Goal: Information Seeking & Learning: Learn about a topic

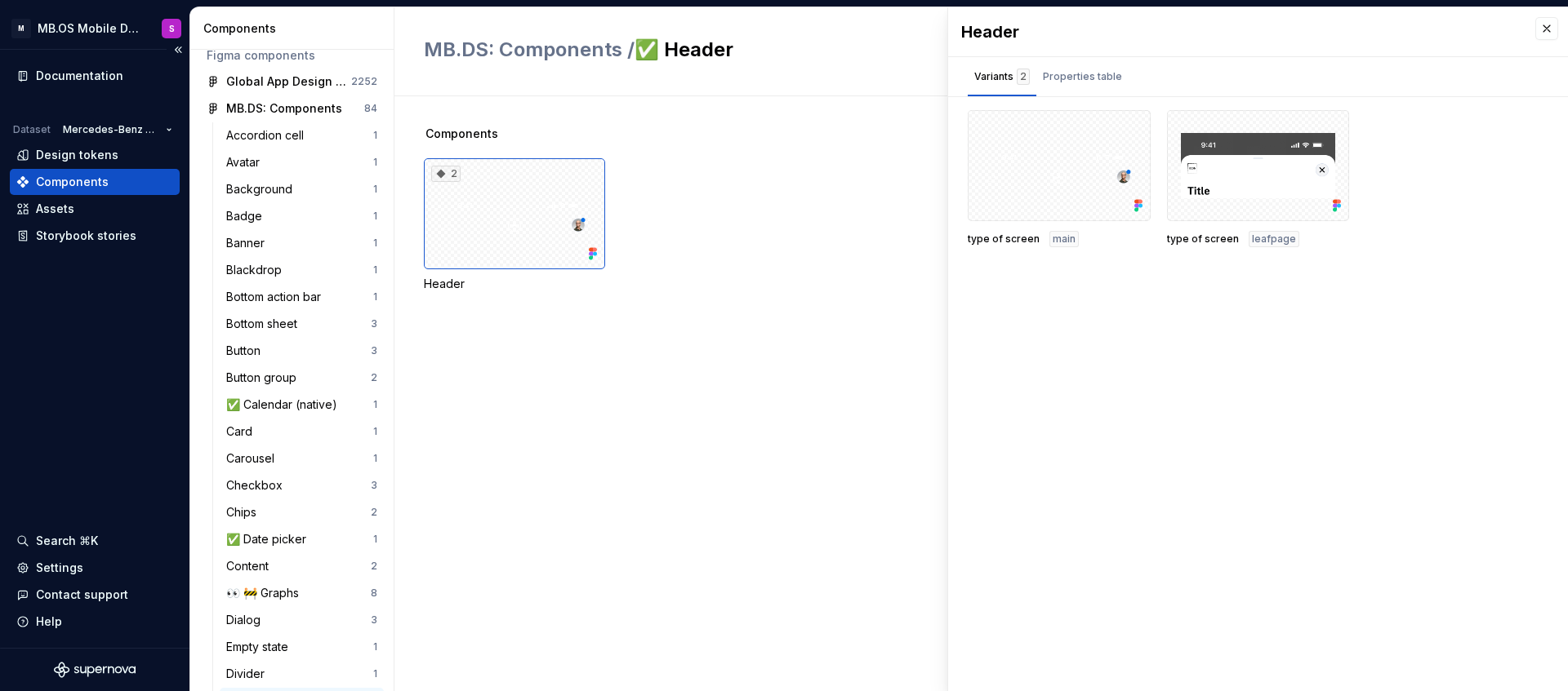
scroll to position [59, 0]
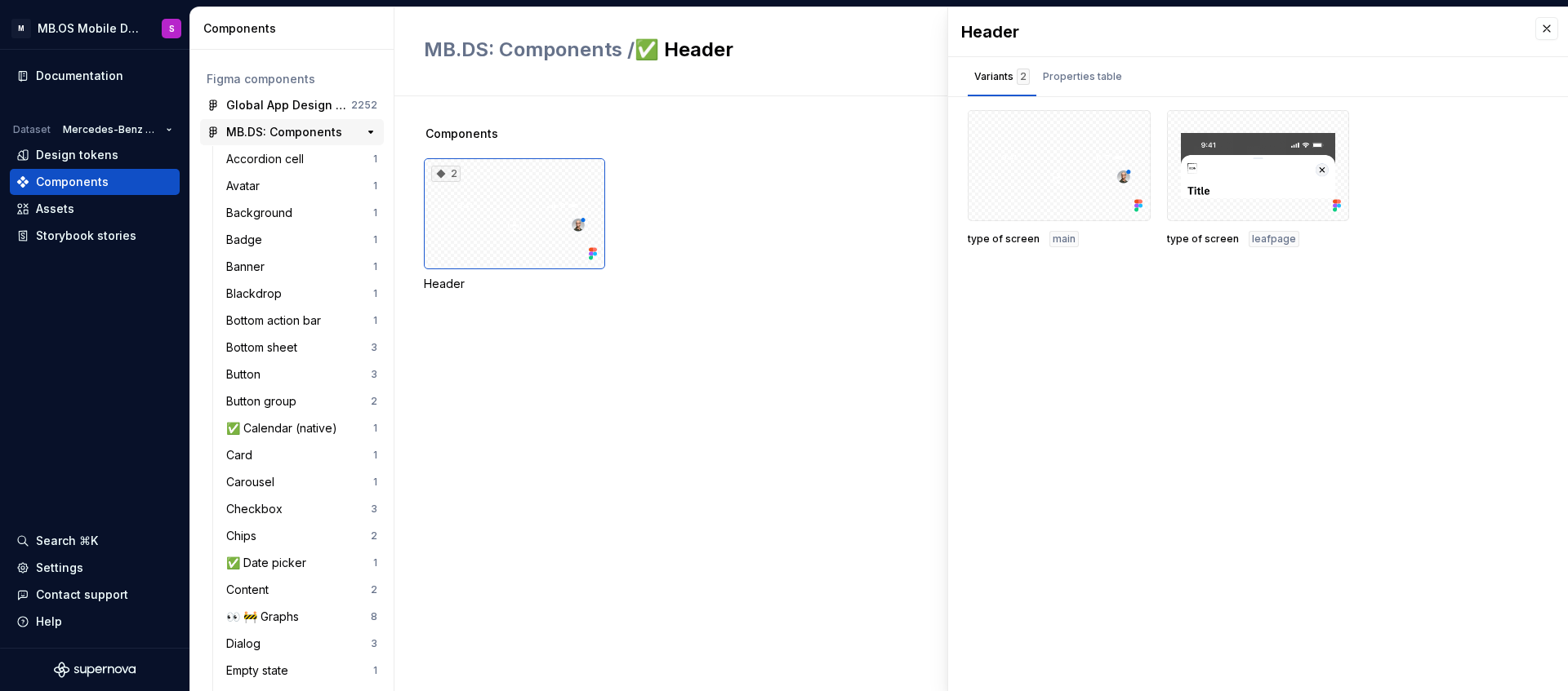
click at [330, 133] on div "MB.DS: Components" at bounding box center [284, 132] width 116 height 16
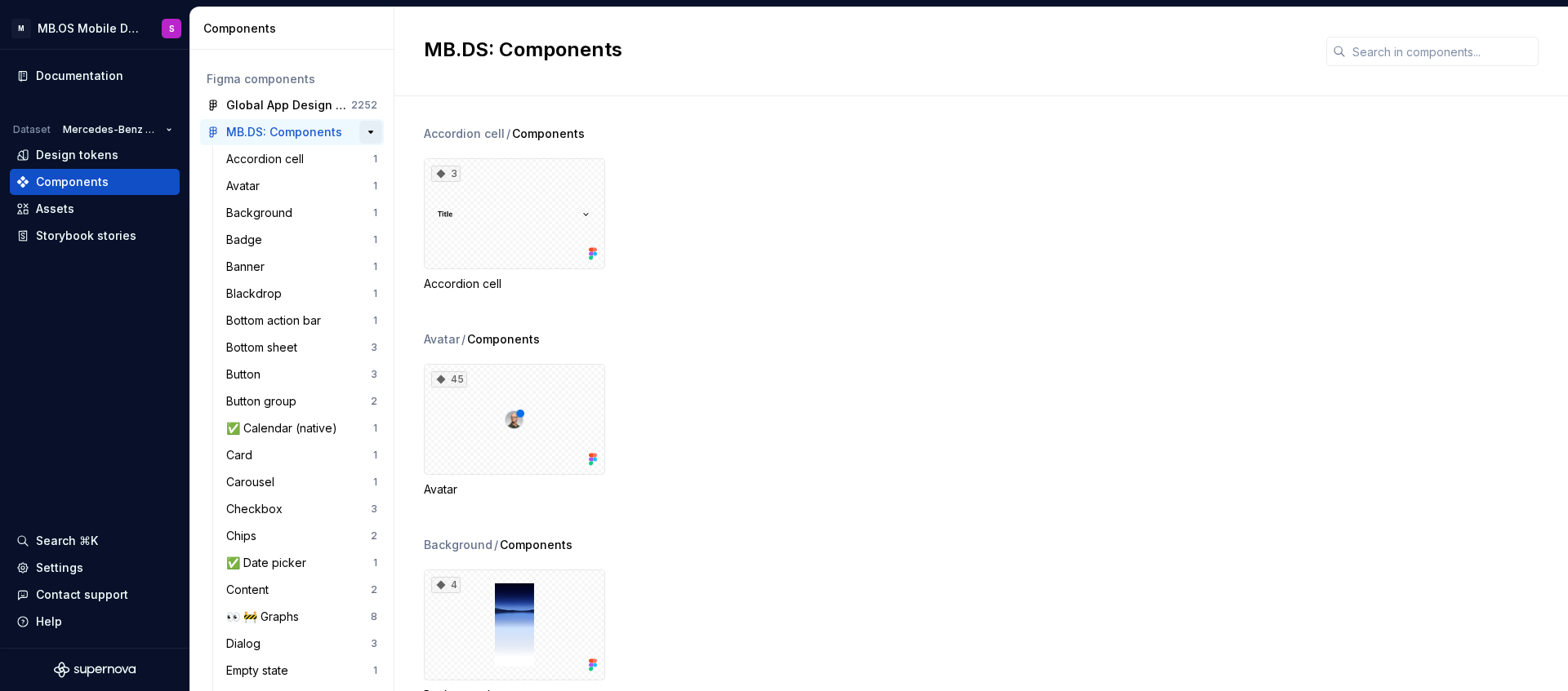
click at [371, 133] on button "button" at bounding box center [371, 133] width 23 height 23
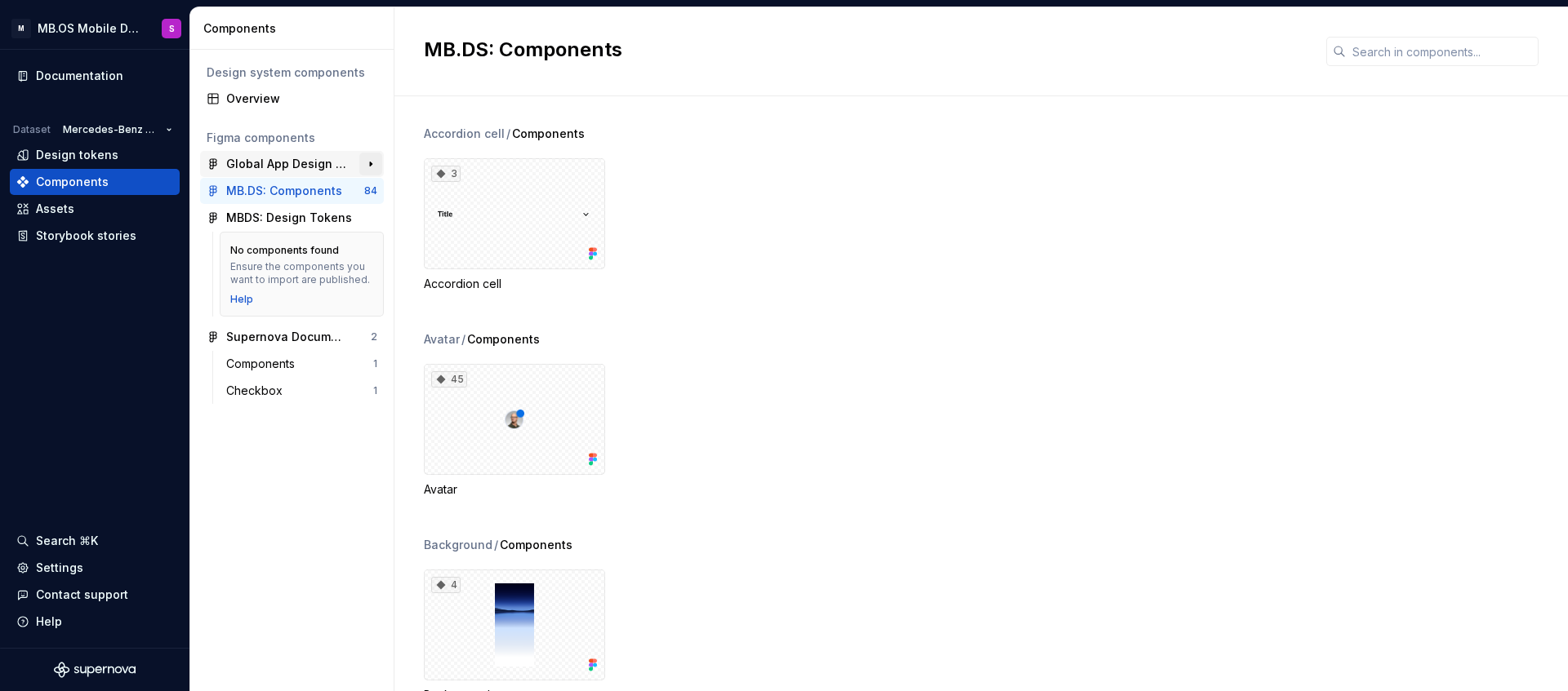
click at [370, 165] on button "button" at bounding box center [371, 165] width 23 height 23
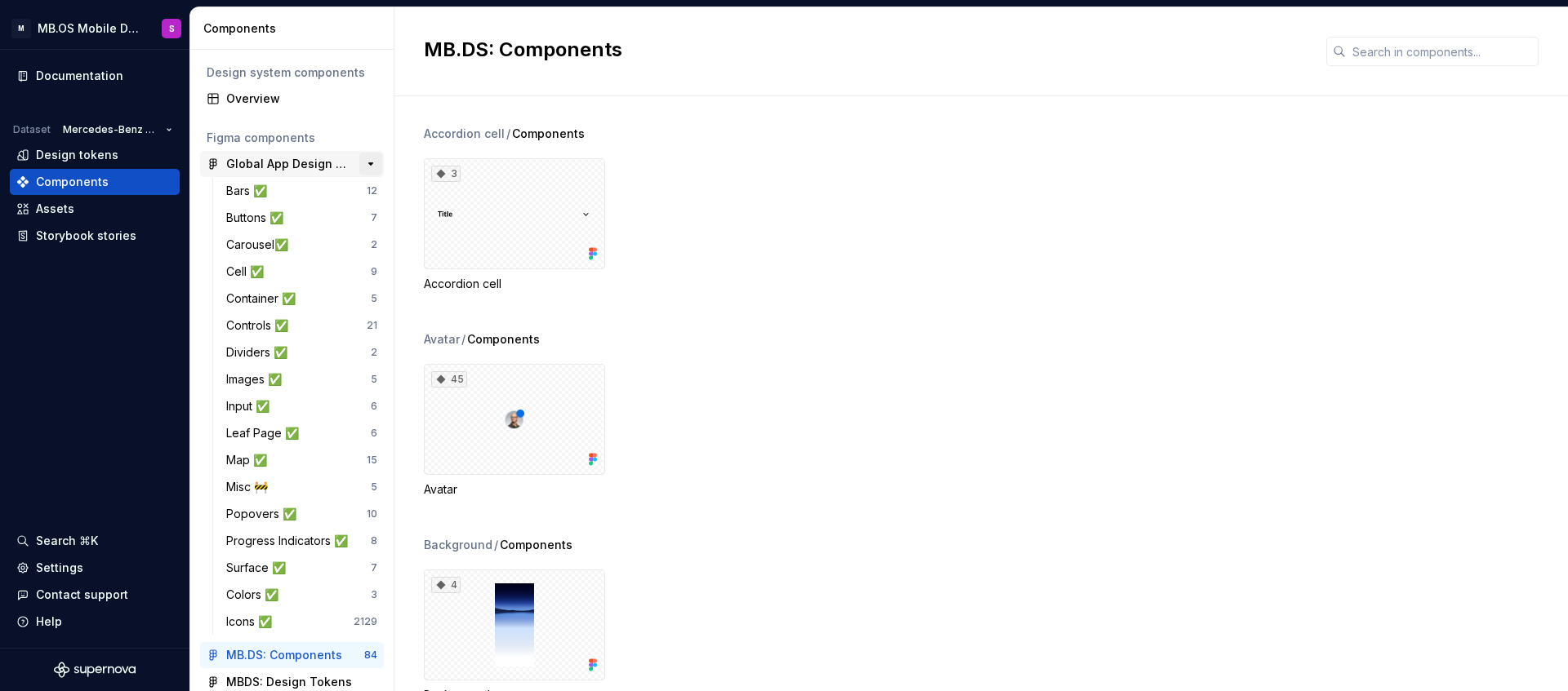
click at [369, 166] on button "button" at bounding box center [371, 165] width 23 height 23
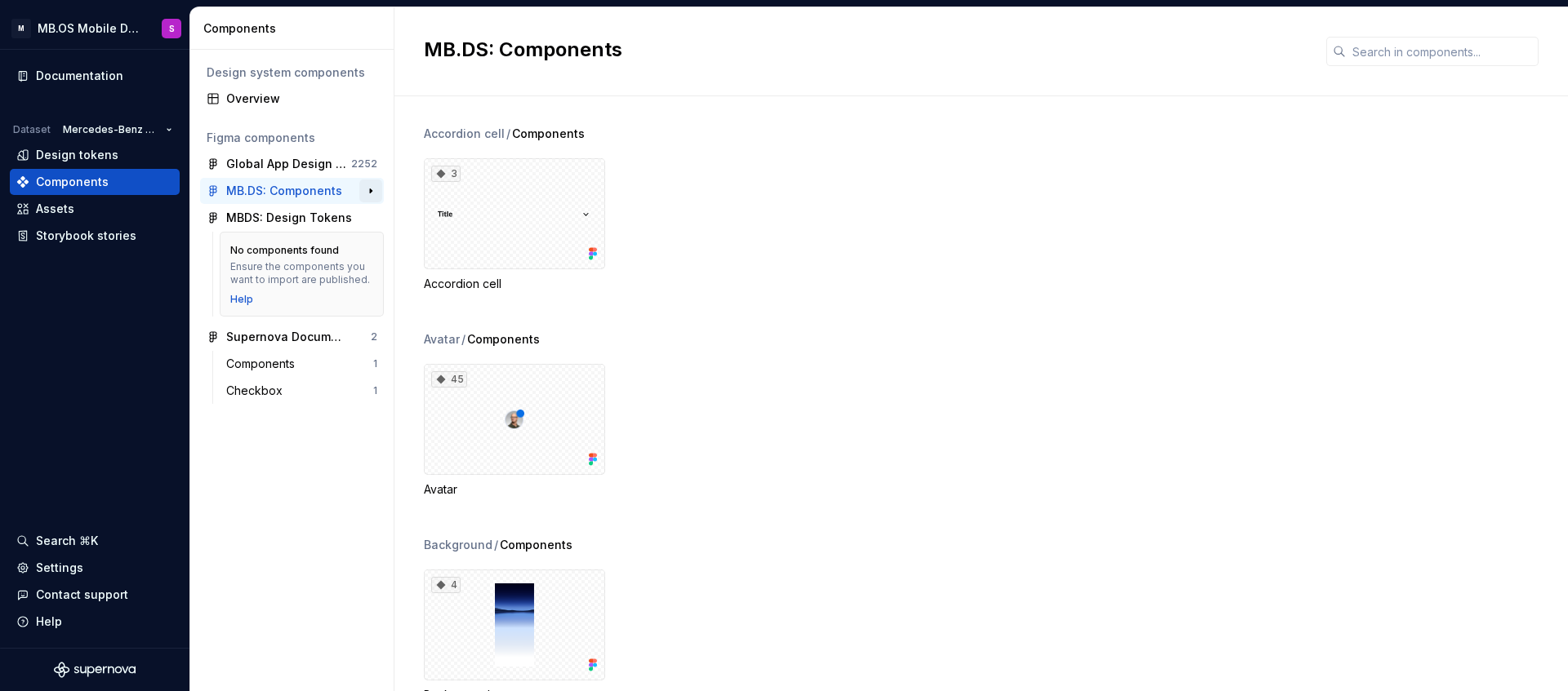
click at [369, 191] on button "button" at bounding box center [371, 191] width 23 height 23
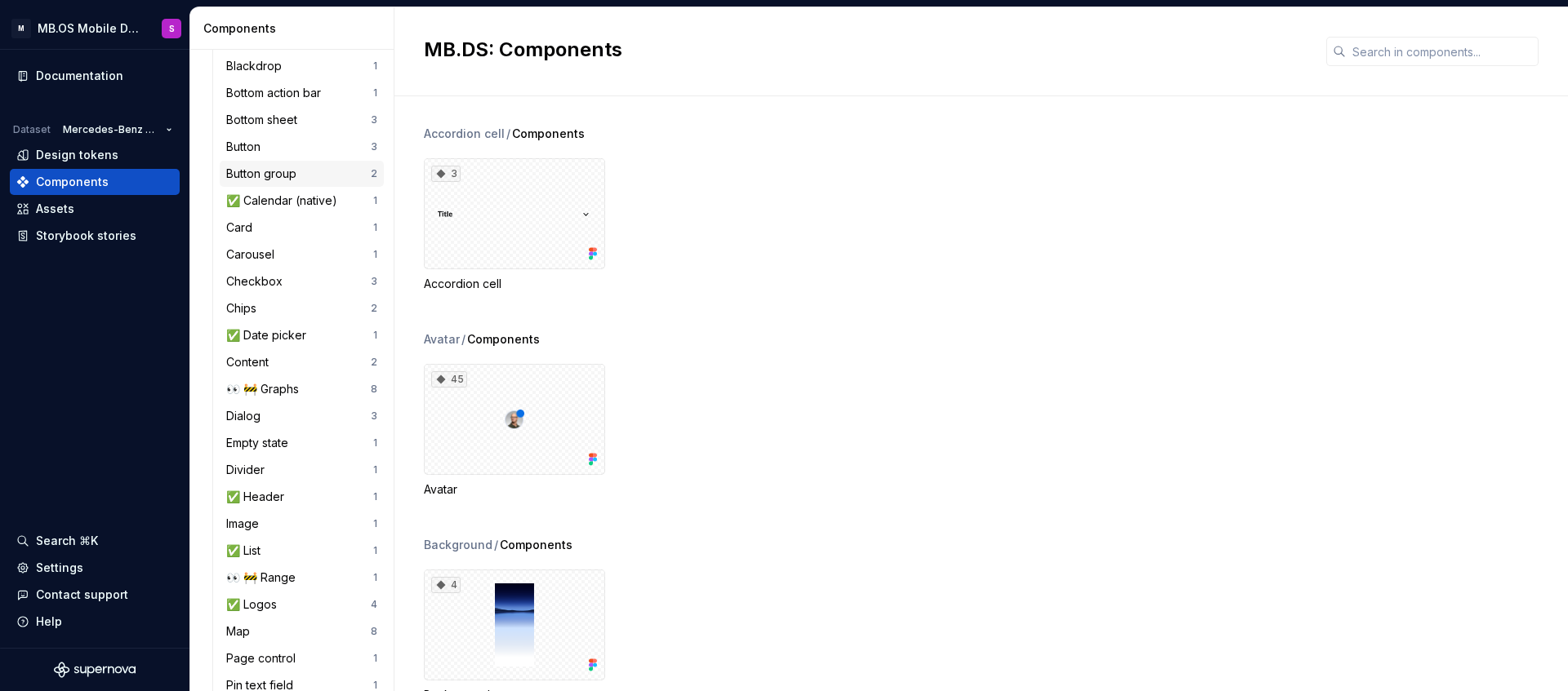
scroll to position [368, 0]
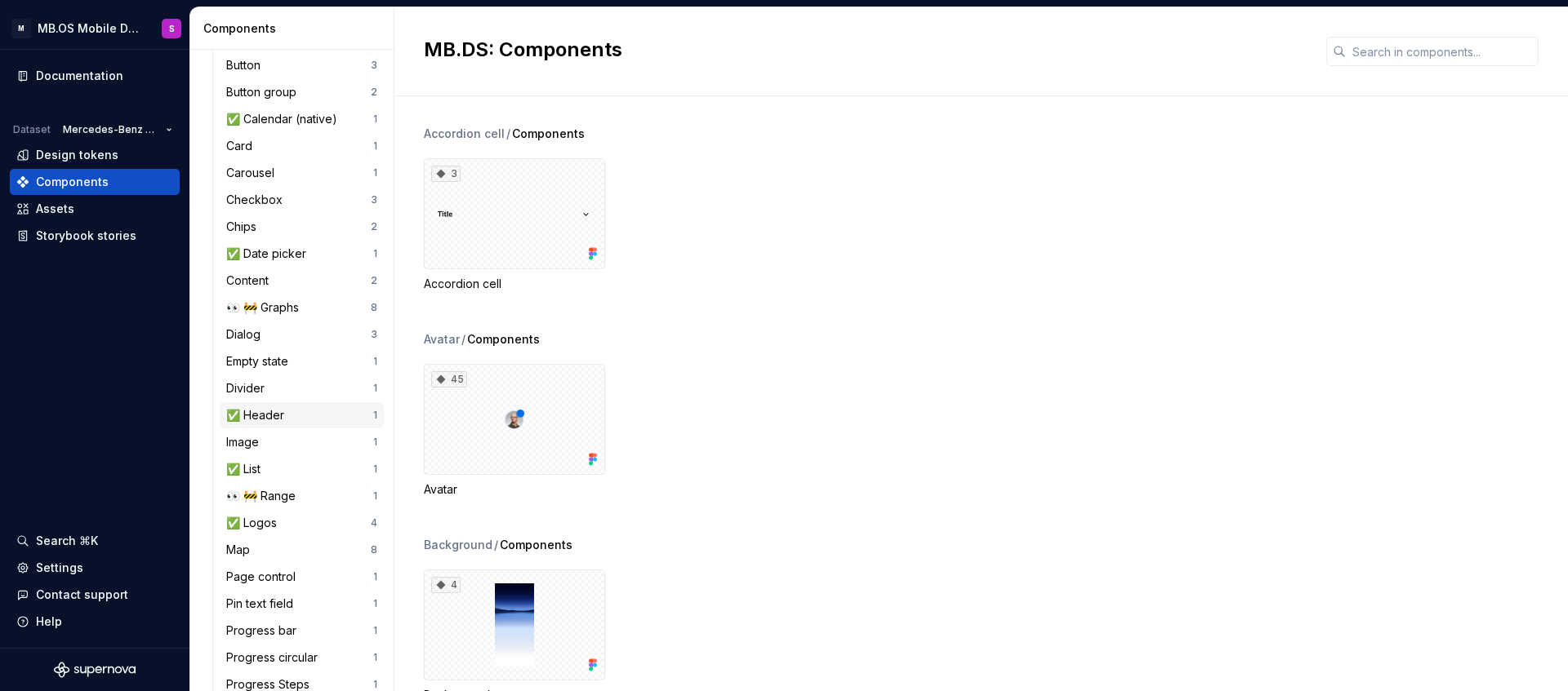
click at [268, 410] on div "✅ Header" at bounding box center [258, 415] width 64 height 16
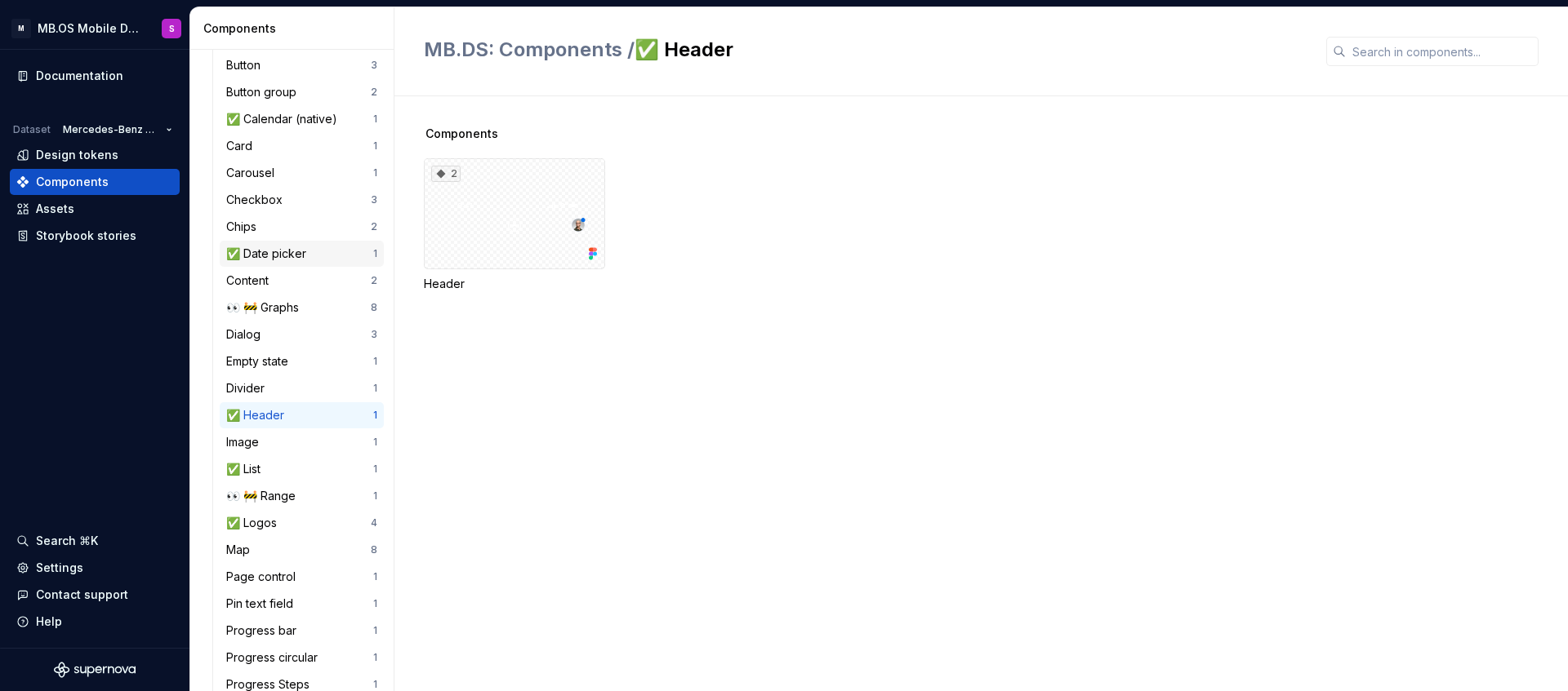
click at [281, 254] on div "✅ Date picker" at bounding box center [269, 253] width 86 height 16
click at [266, 416] on div "✅ Header" at bounding box center [258, 415] width 64 height 16
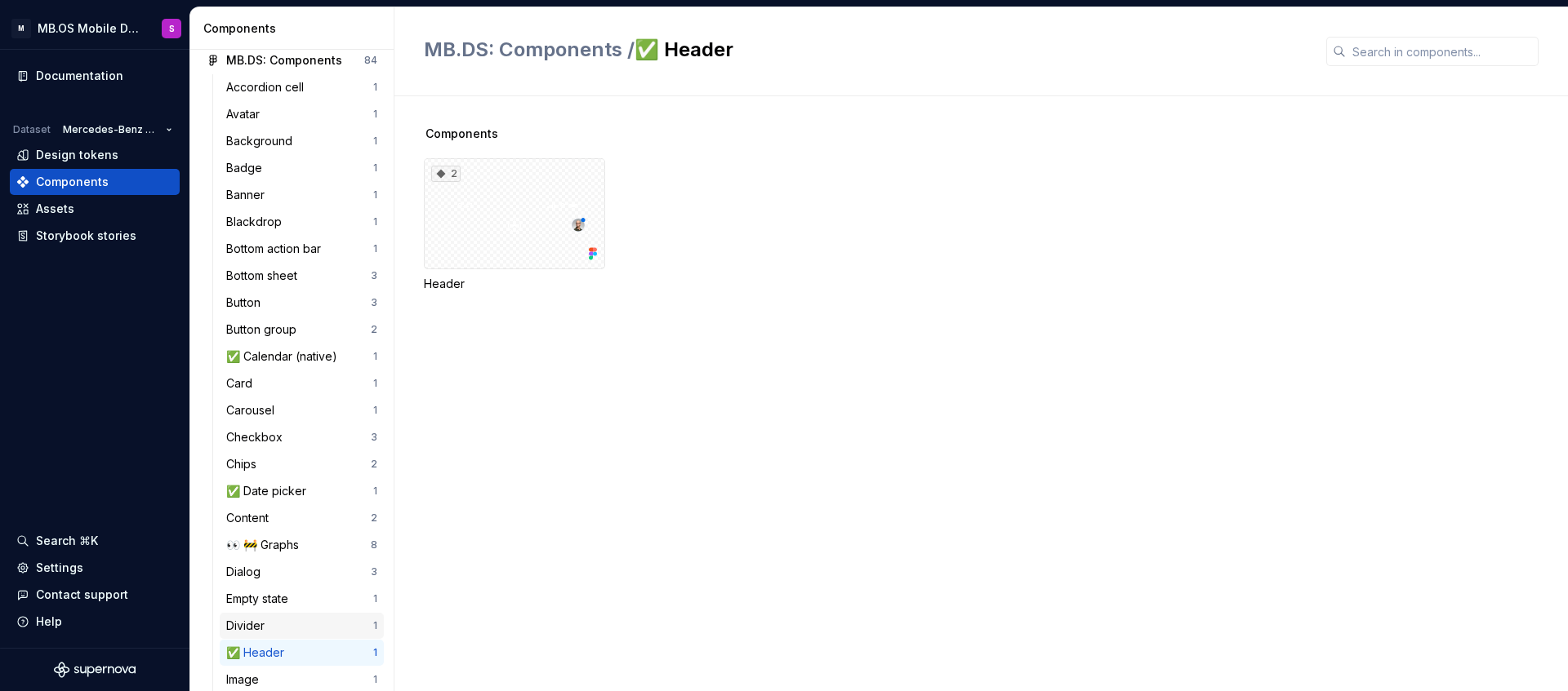
scroll to position [104, 0]
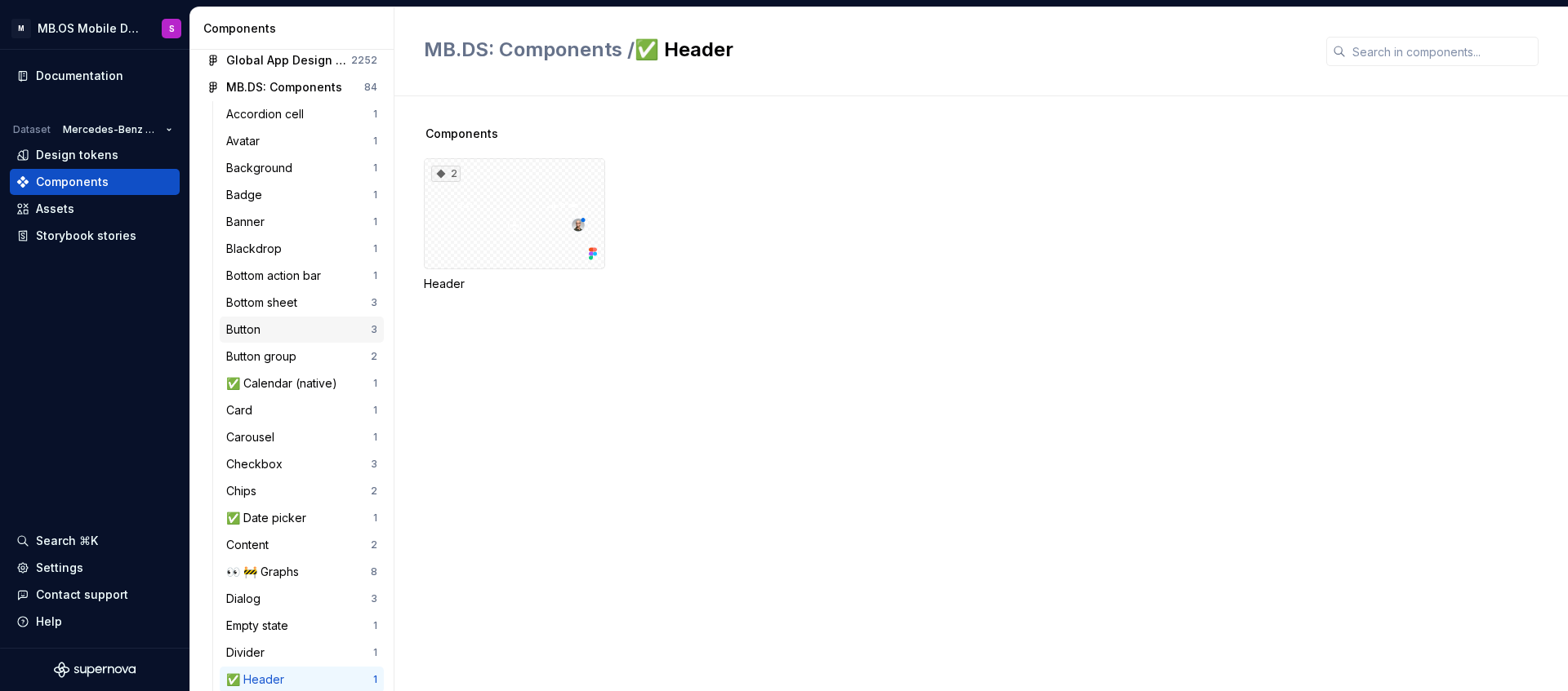
click at [282, 332] on div "Button" at bounding box center [298, 329] width 144 height 16
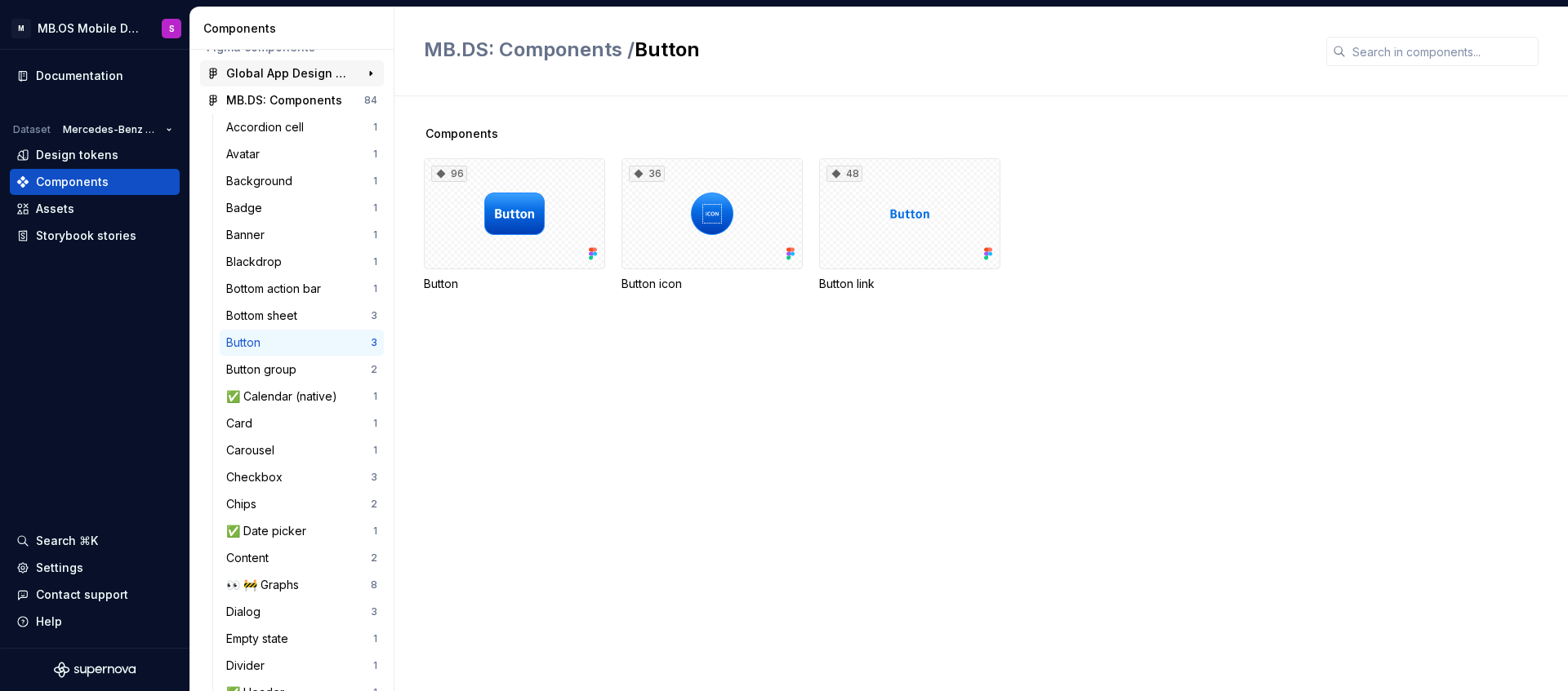
scroll to position [89, 0]
click at [371, 102] on button "button" at bounding box center [371, 102] width 23 height 23
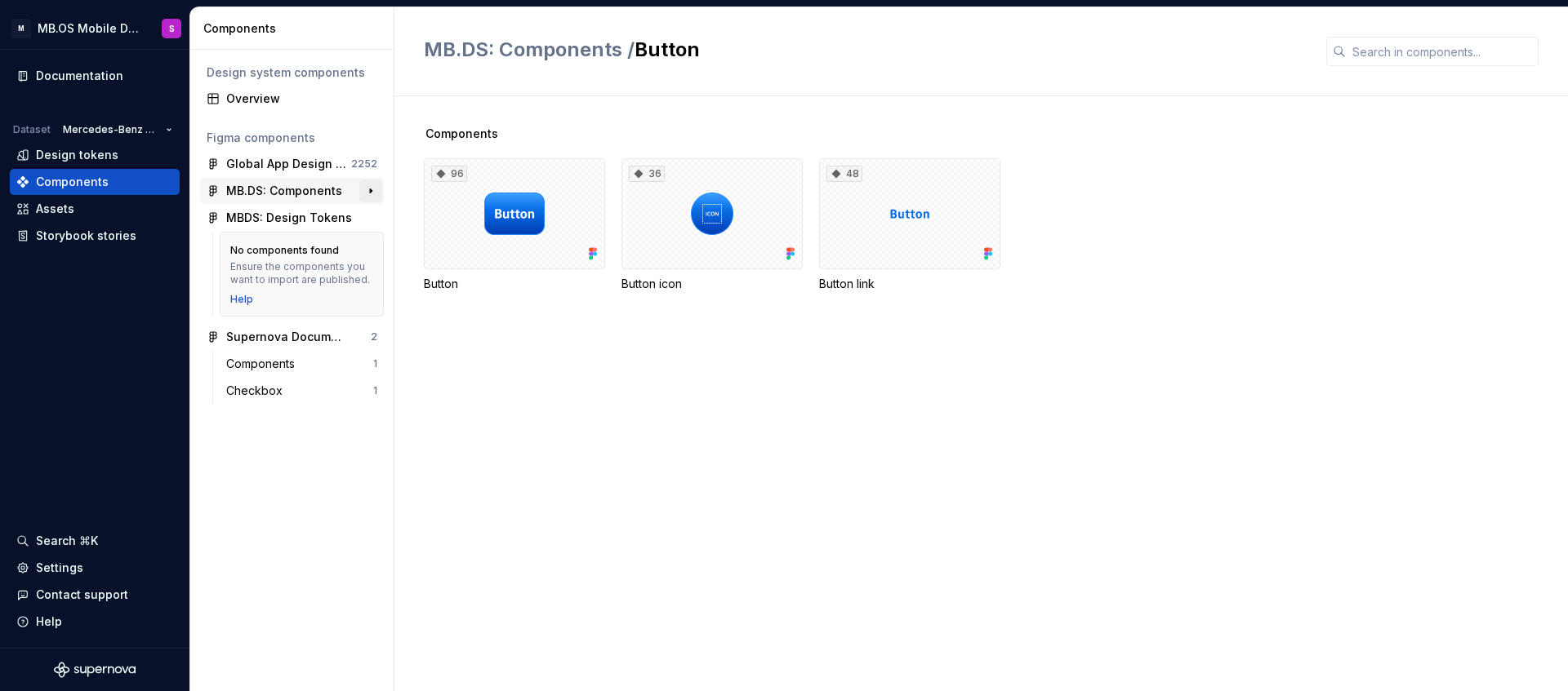
scroll to position [0, 0]
click at [370, 165] on button "button" at bounding box center [371, 165] width 23 height 23
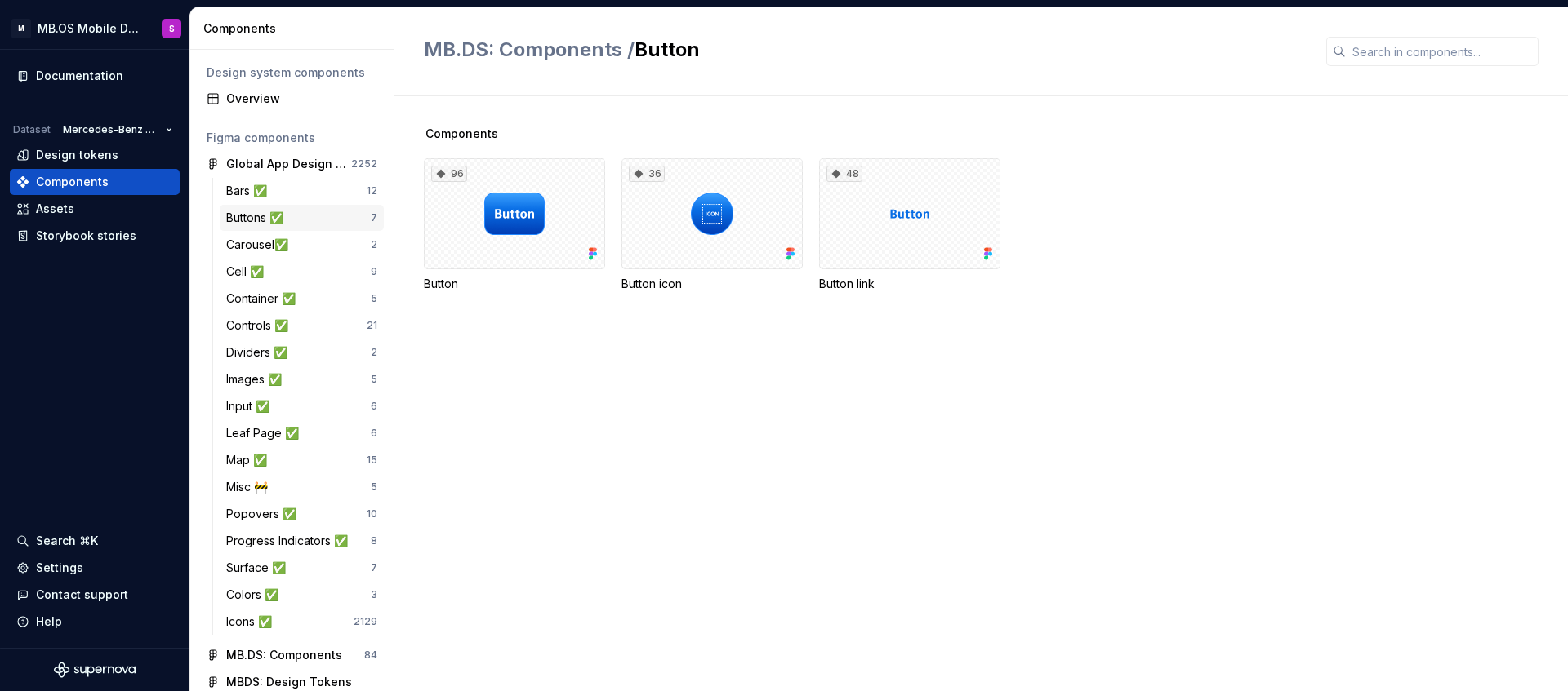
click at [255, 218] on div "Buttons ✅" at bounding box center [258, 218] width 64 height 16
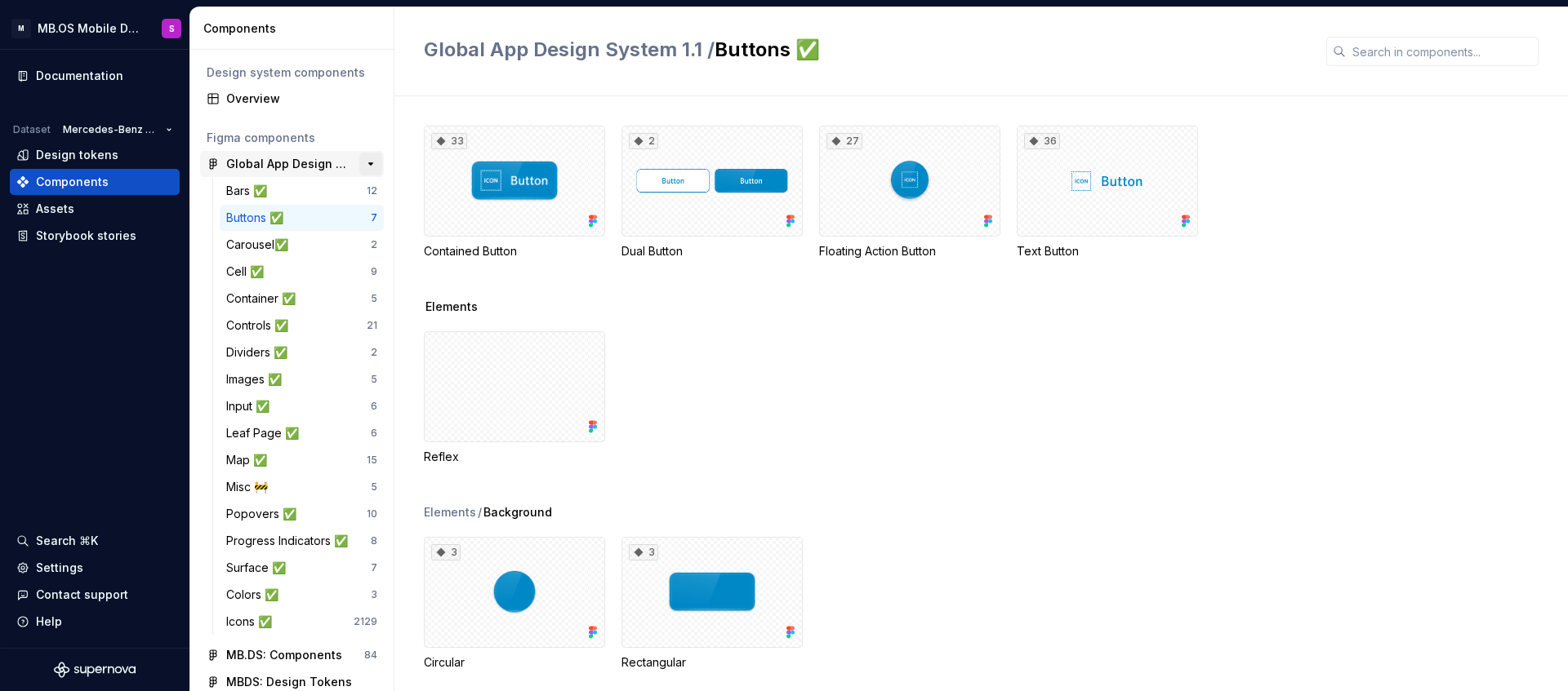
click at [370, 165] on button "button" at bounding box center [371, 165] width 23 height 23
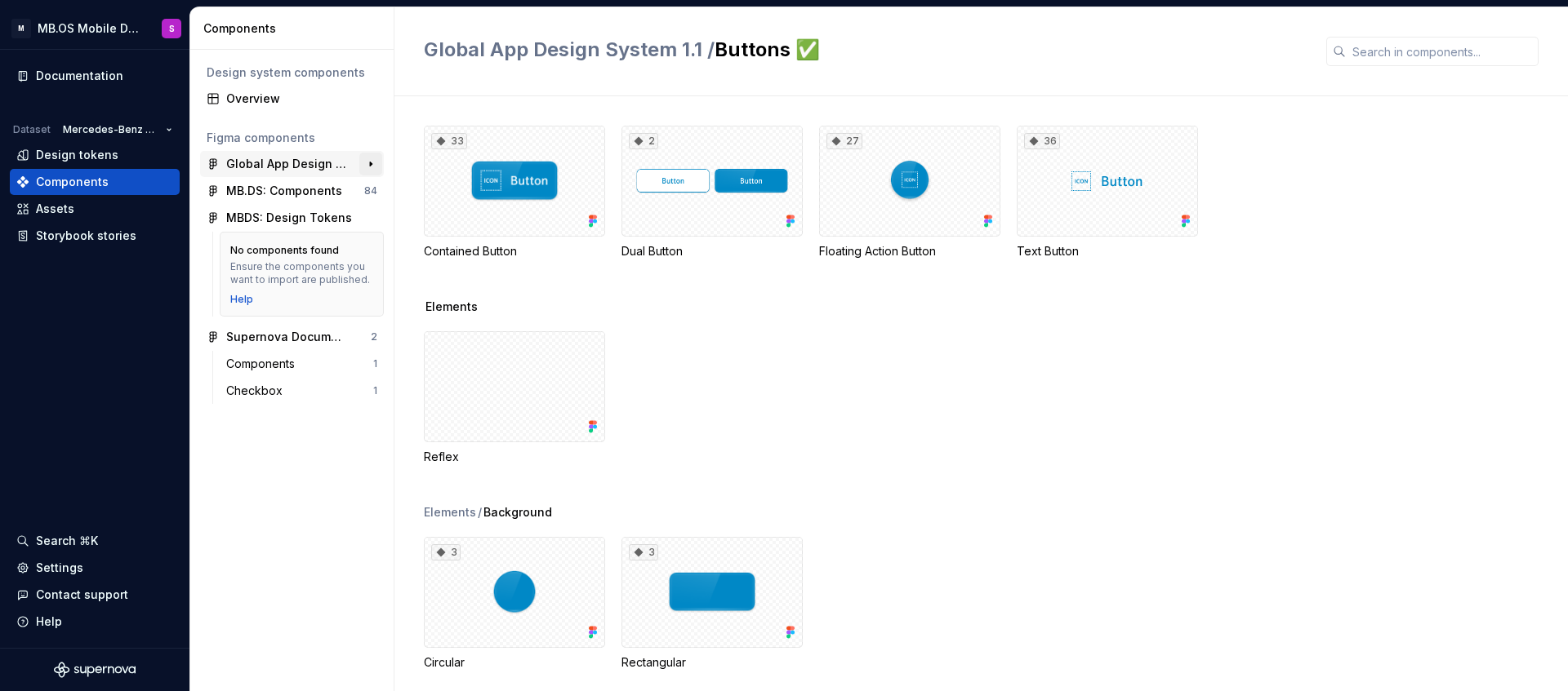
click at [370, 165] on button "button" at bounding box center [371, 165] width 23 height 23
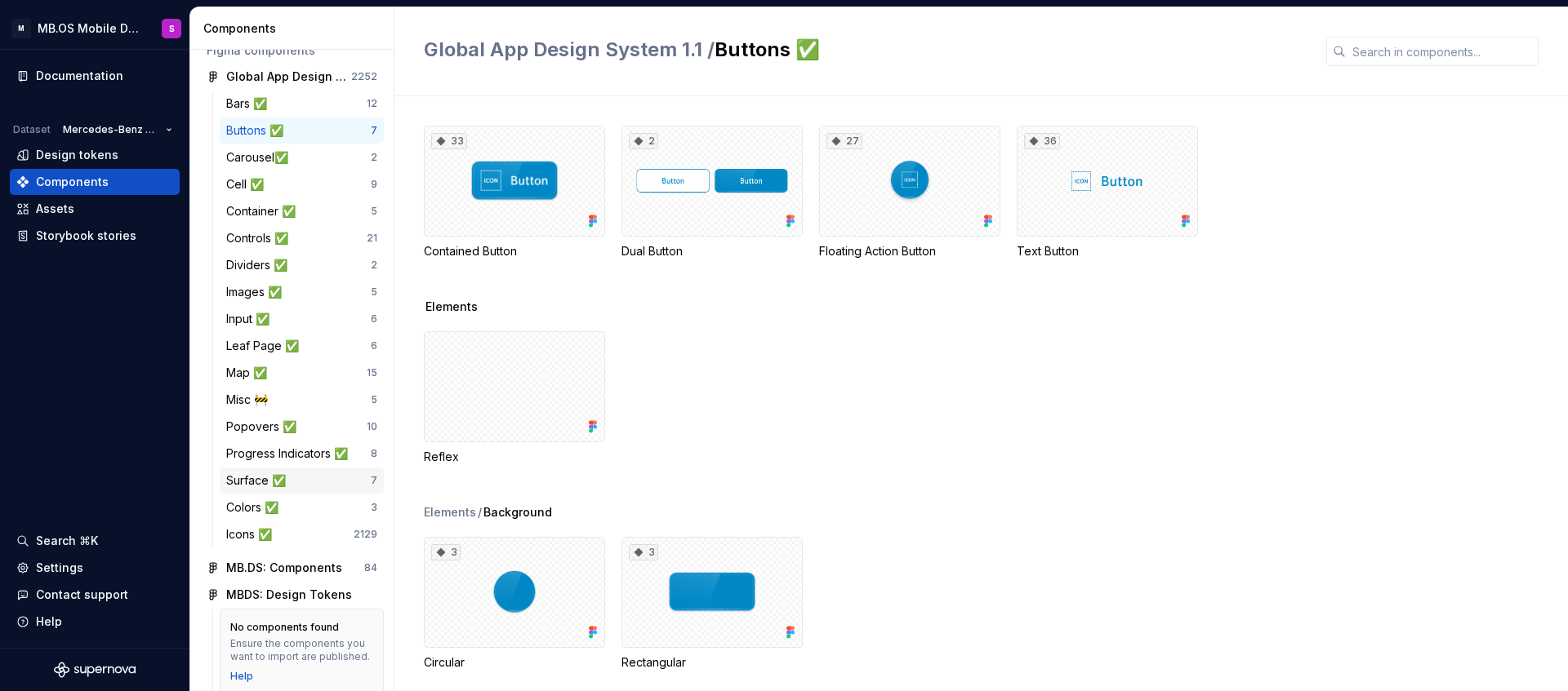
scroll to position [12, 0]
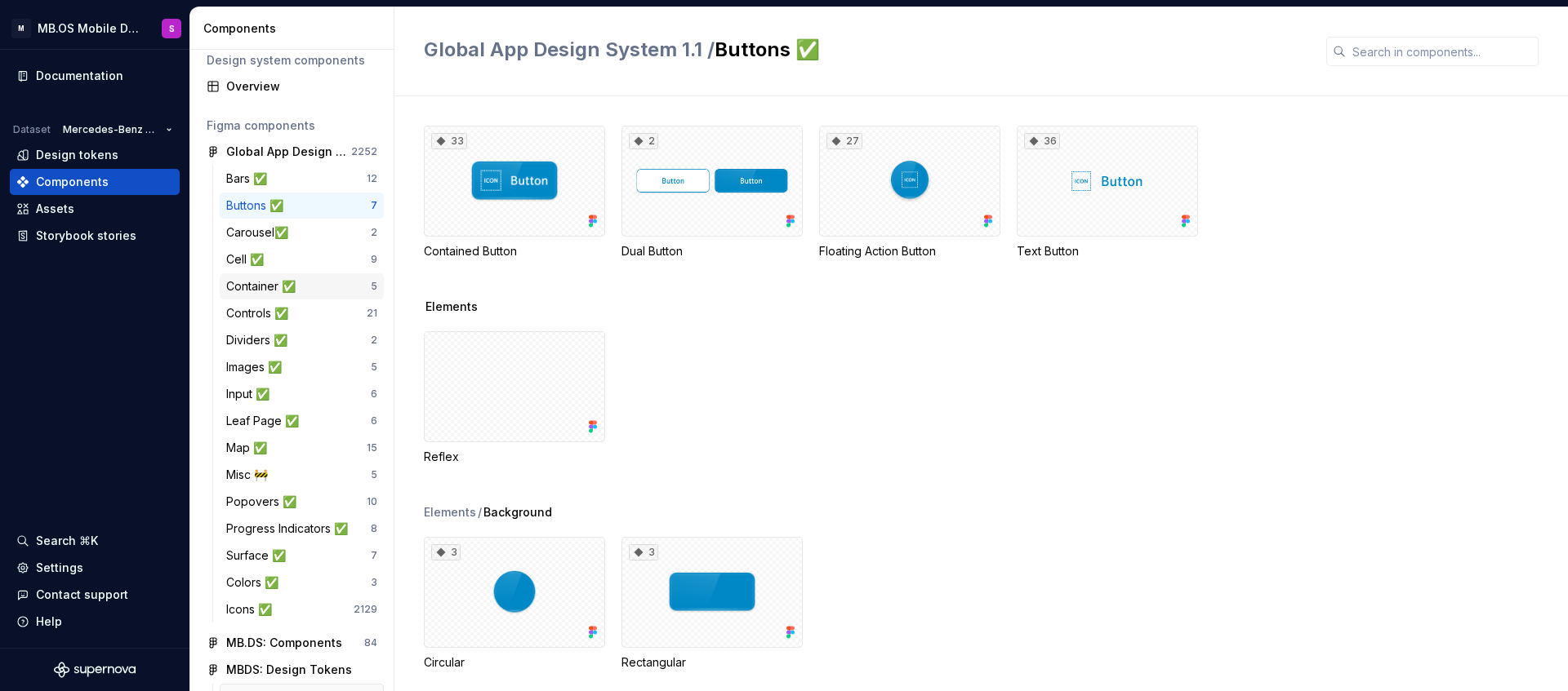
click at [269, 285] on div "Container ✅" at bounding box center [263, 286] width 76 height 16
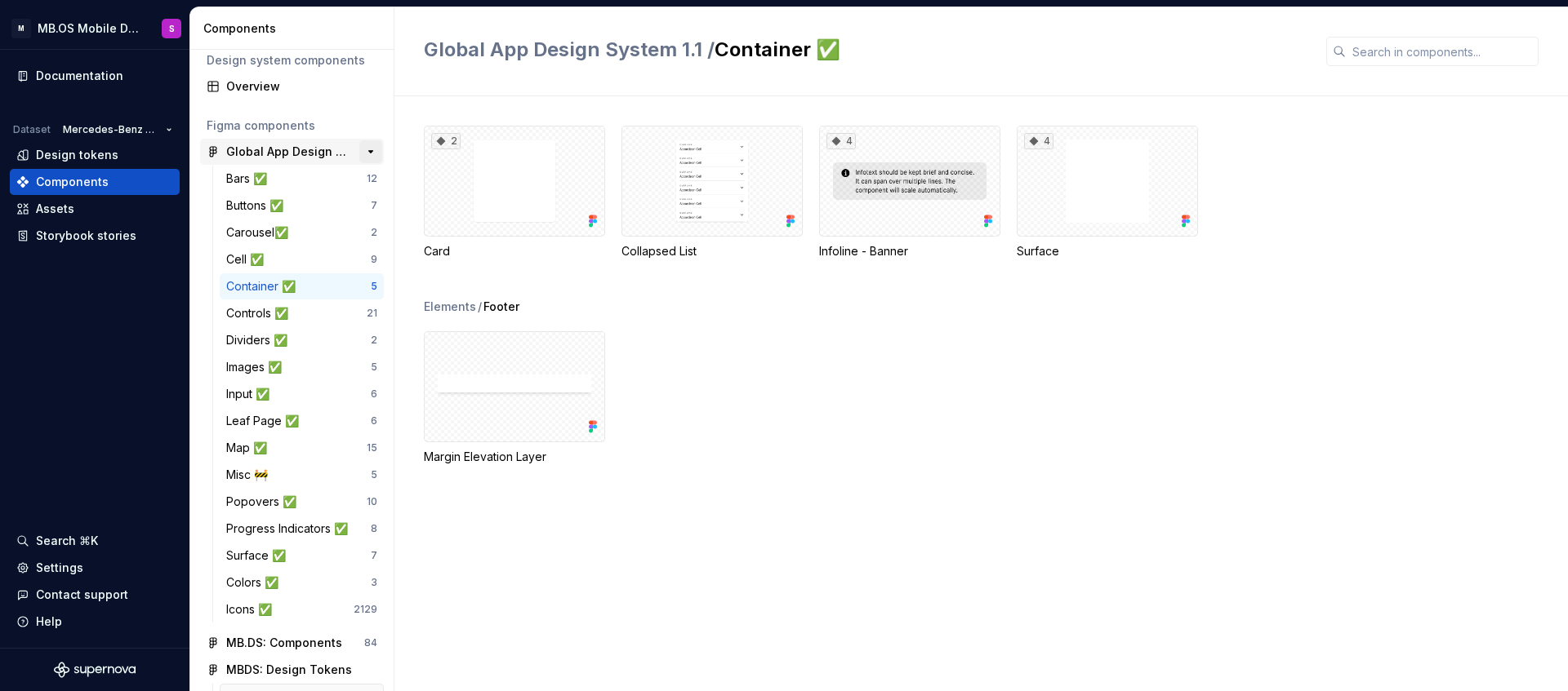
click at [370, 153] on button "button" at bounding box center [371, 152] width 23 height 23
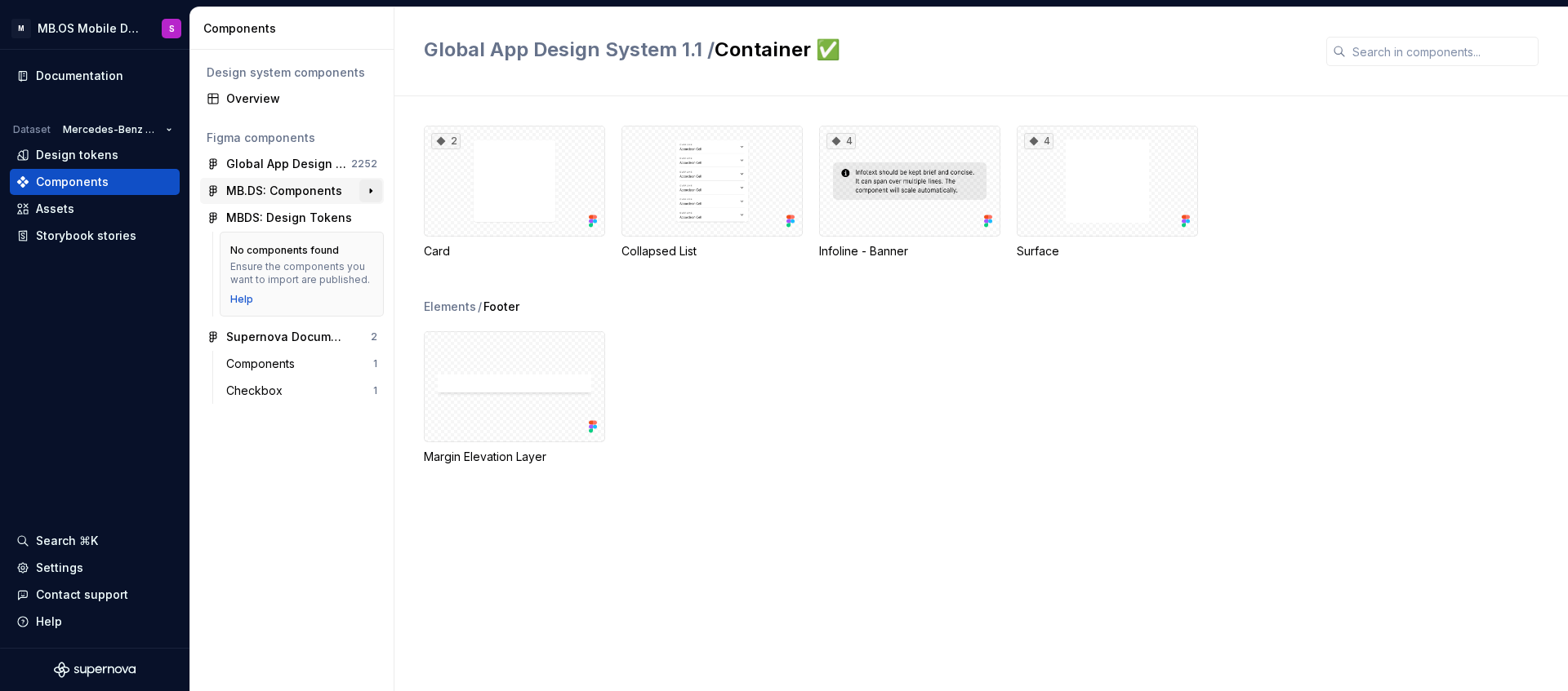
click at [373, 191] on button "button" at bounding box center [371, 191] width 23 height 23
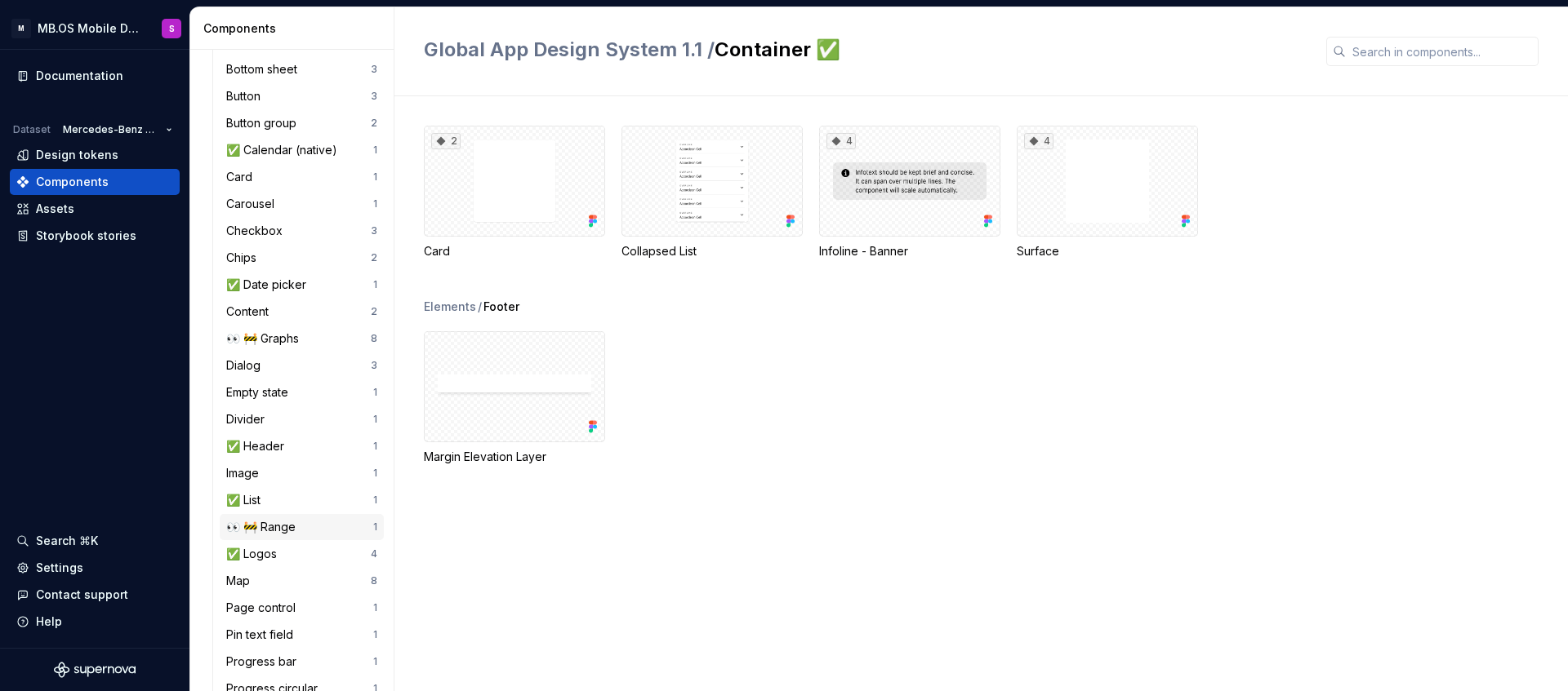
scroll to position [363, 0]
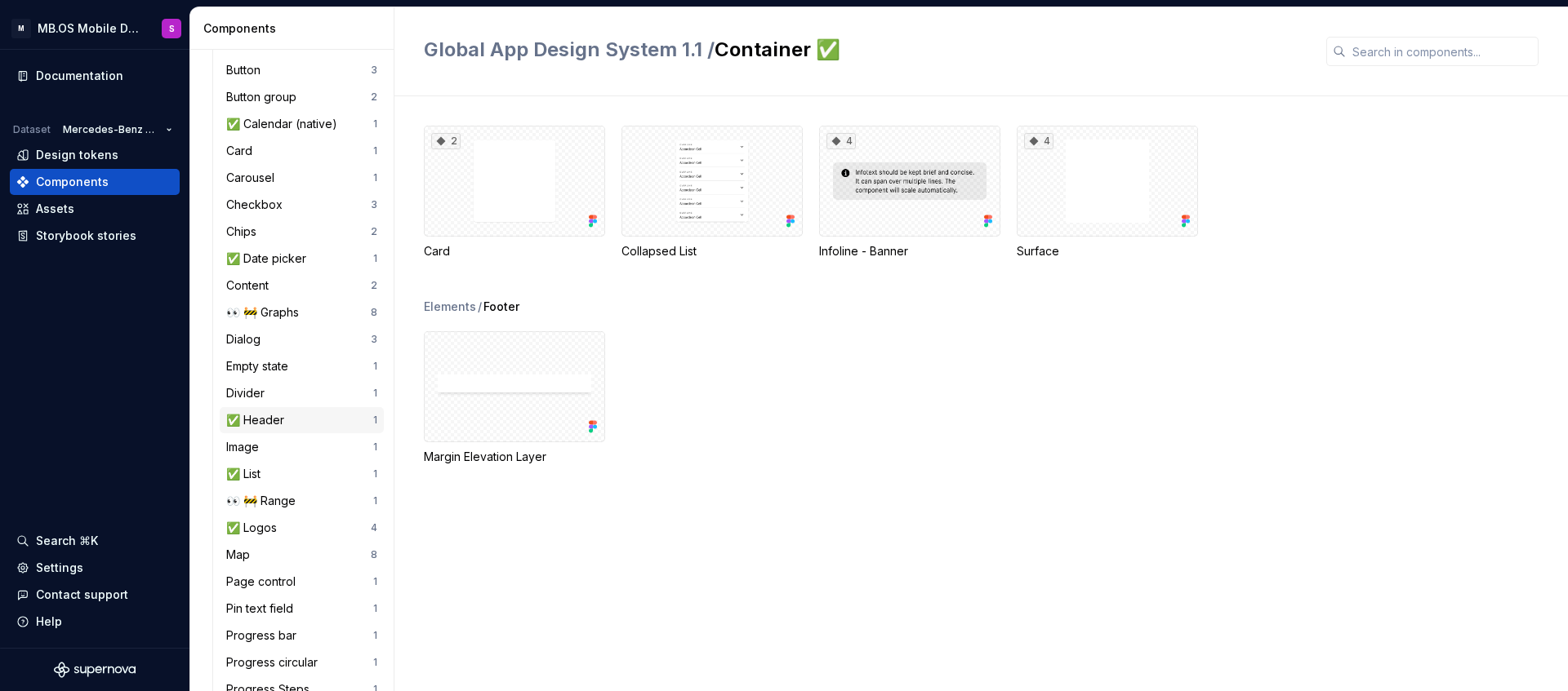
click at [262, 422] on div "✅ Header" at bounding box center [258, 420] width 64 height 16
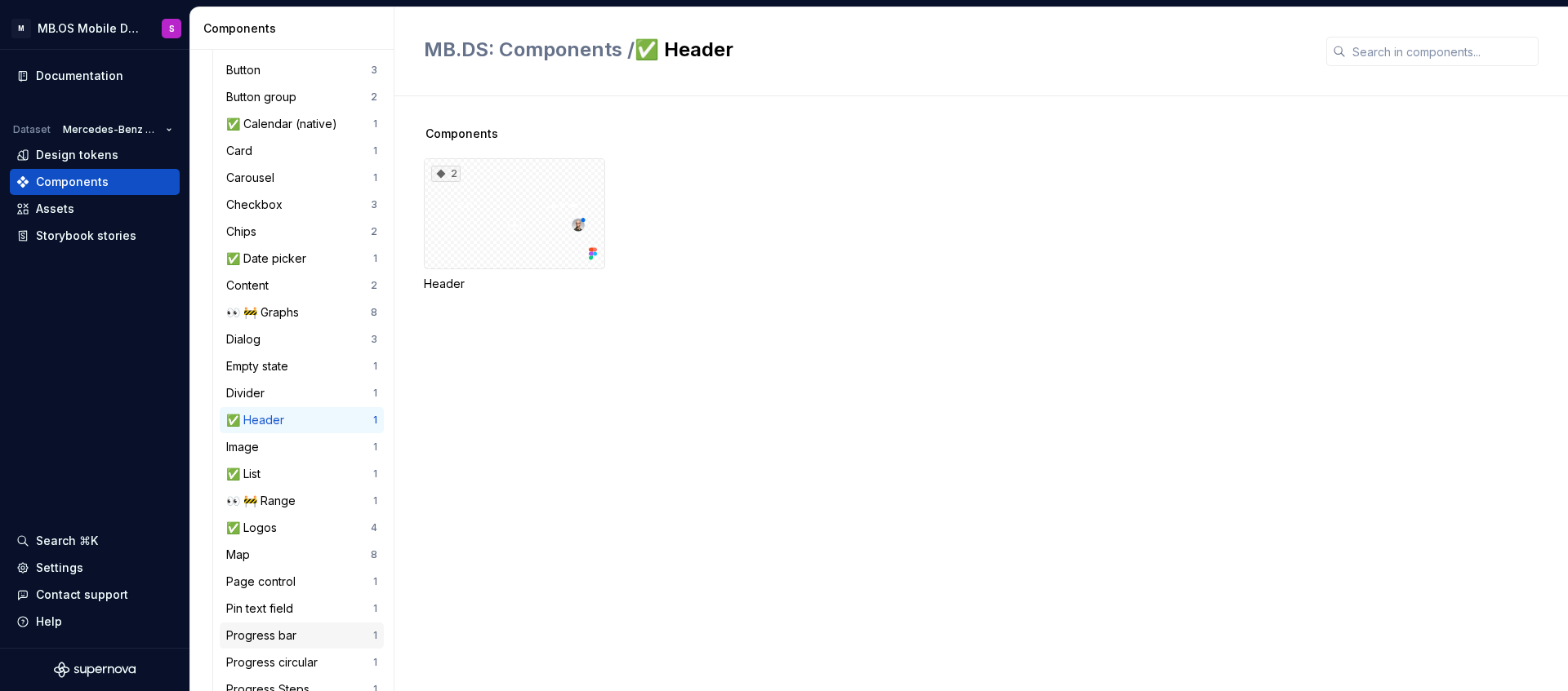
click at [272, 642] on div "Progress bar" at bounding box center [264, 636] width 77 height 16
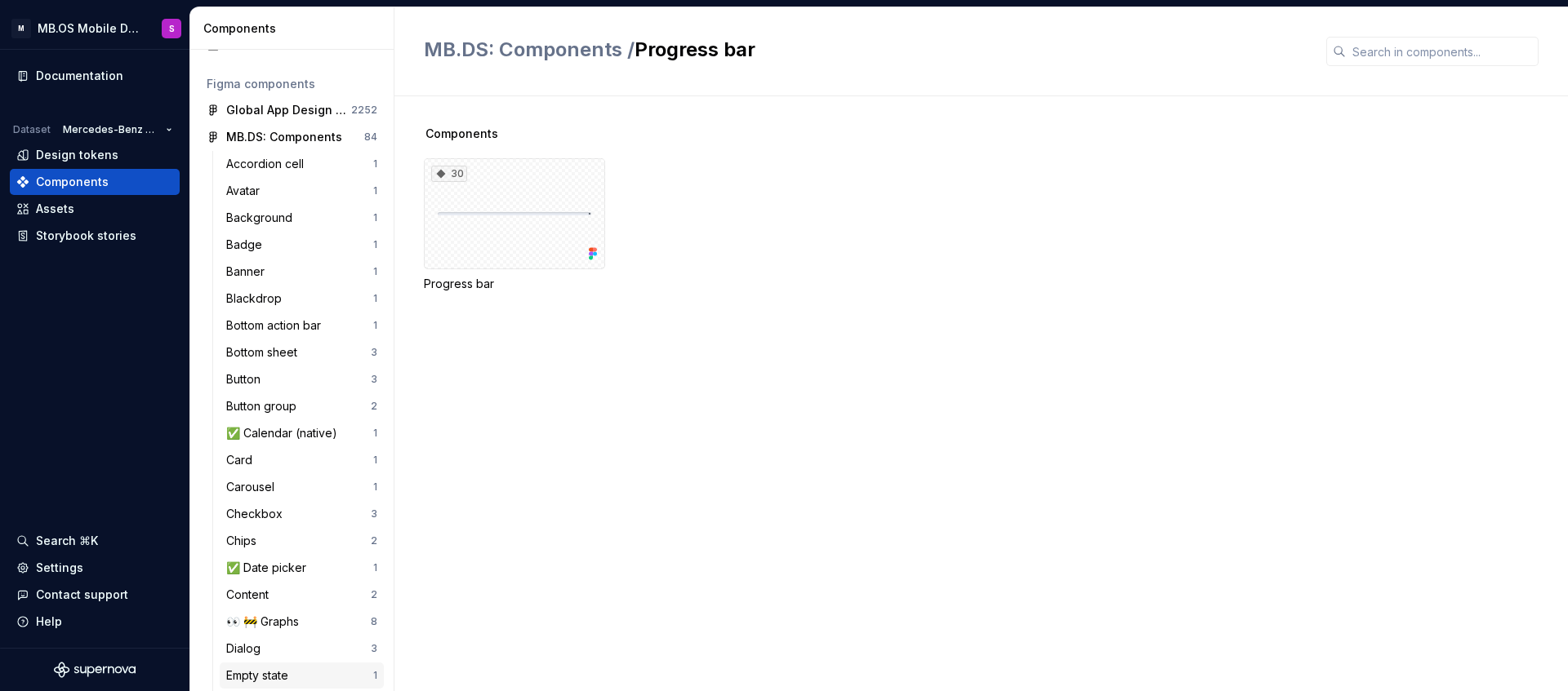
scroll to position [53, 0]
click at [372, 140] on button "button" at bounding box center [371, 138] width 23 height 23
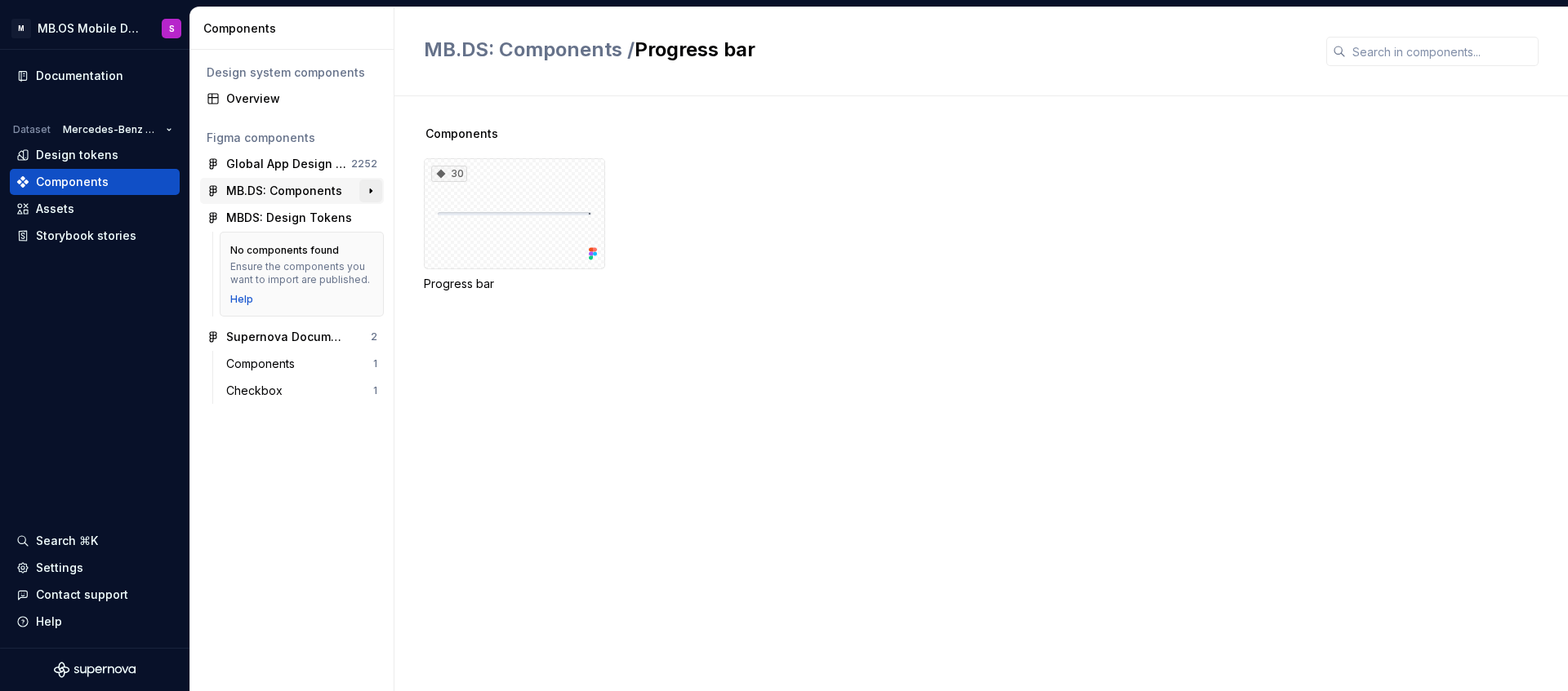
scroll to position [0, 0]
click at [370, 189] on button "button" at bounding box center [371, 191] width 23 height 23
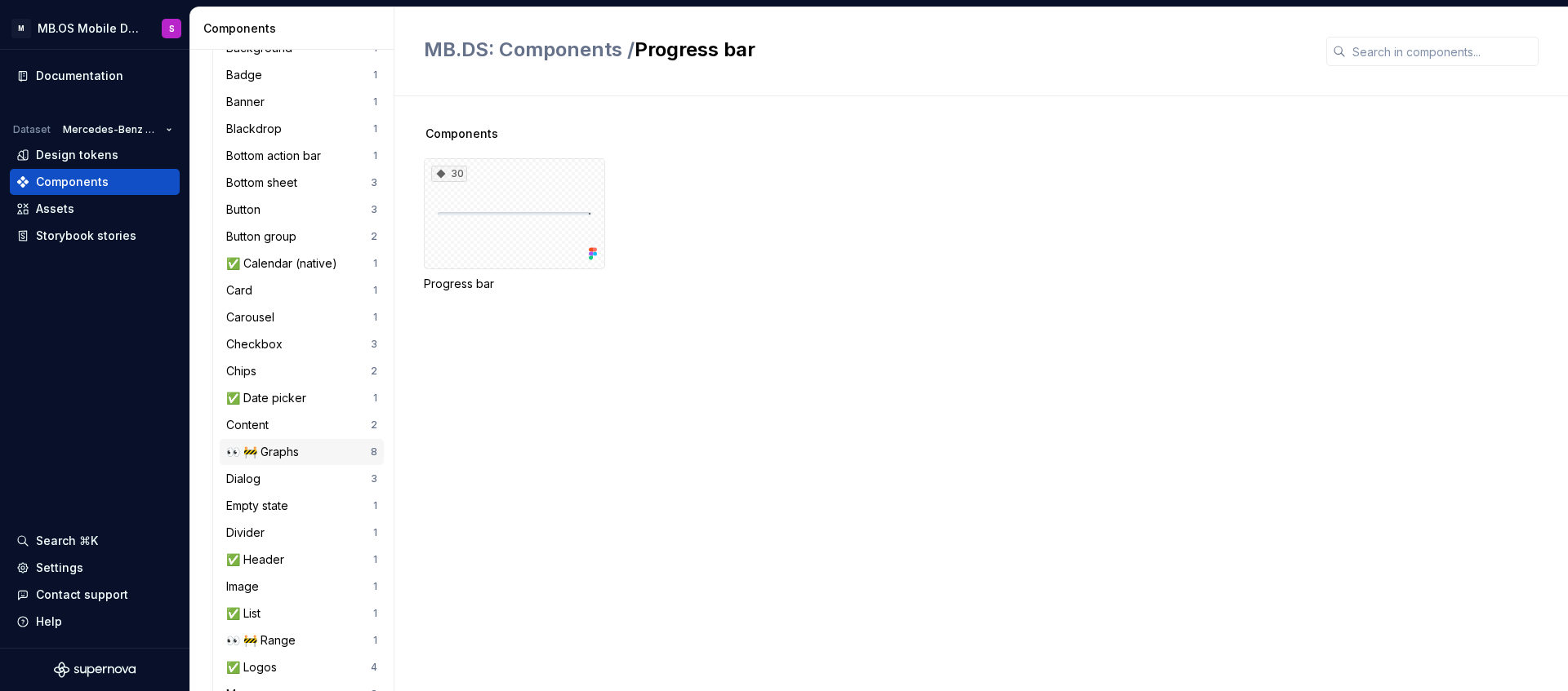
scroll to position [229, 0]
